Goal: Navigation & Orientation: Find specific page/section

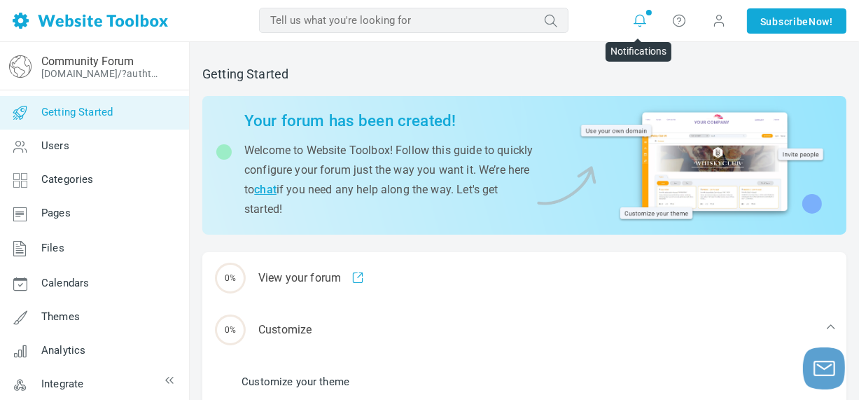
click at [639, 17] on icon at bounding box center [640, 20] width 14 height 14
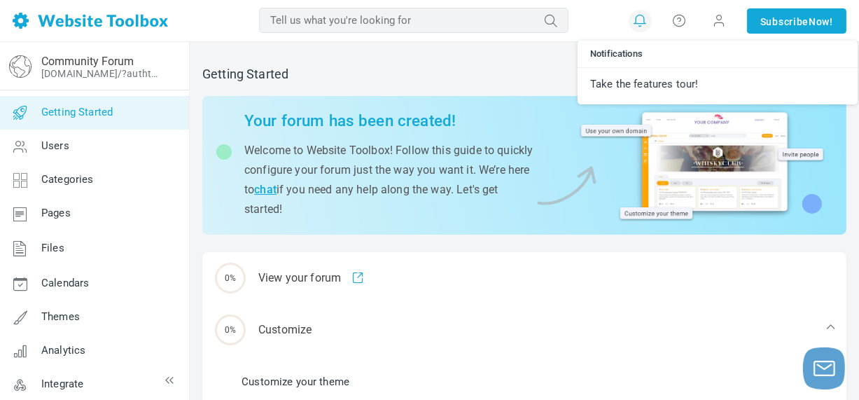
click at [639, 17] on icon at bounding box center [640, 20] width 14 height 14
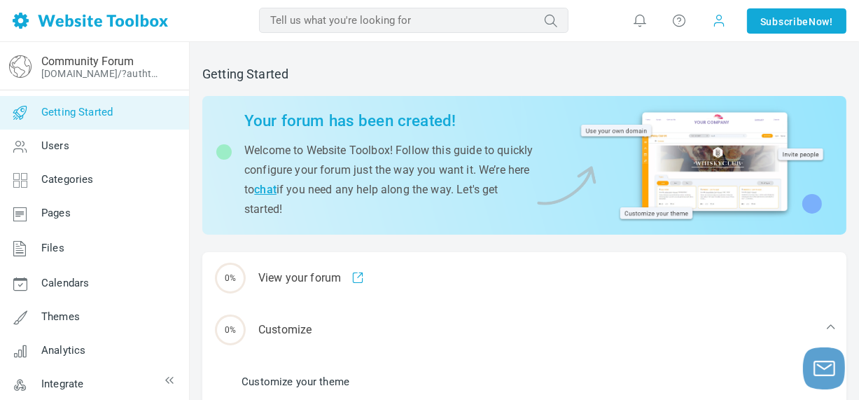
click at [724, 22] on span at bounding box center [719, 21] width 22 height 22
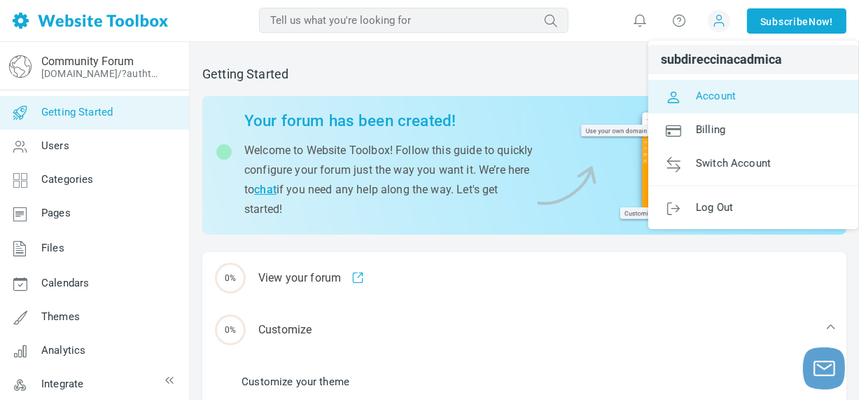
click at [726, 90] on span "Account" at bounding box center [716, 95] width 40 height 13
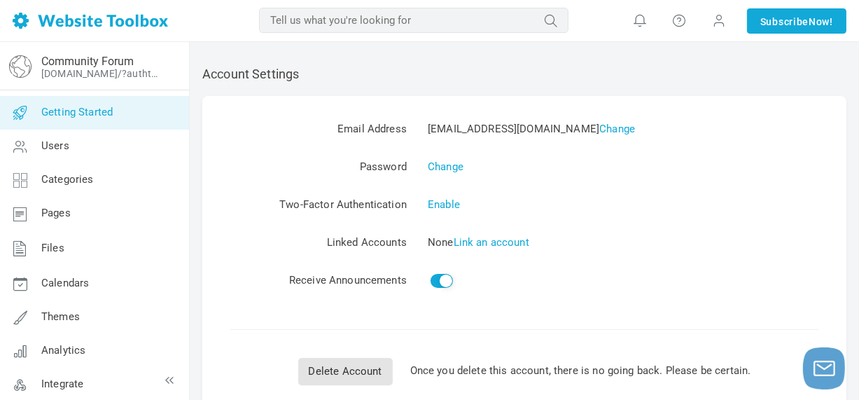
click at [104, 116] on span "Getting Started" at bounding box center [76, 112] width 71 height 13
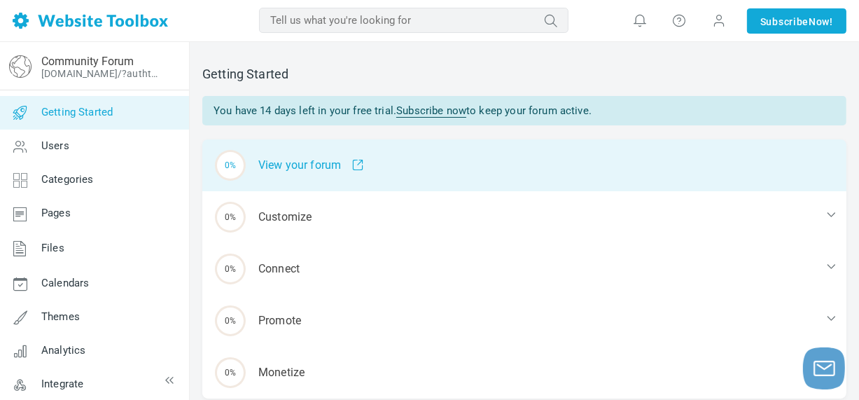
click at [291, 167] on div "0% View your forum" at bounding box center [524, 165] width 644 height 52
